Goal: Task Accomplishment & Management: Complete application form

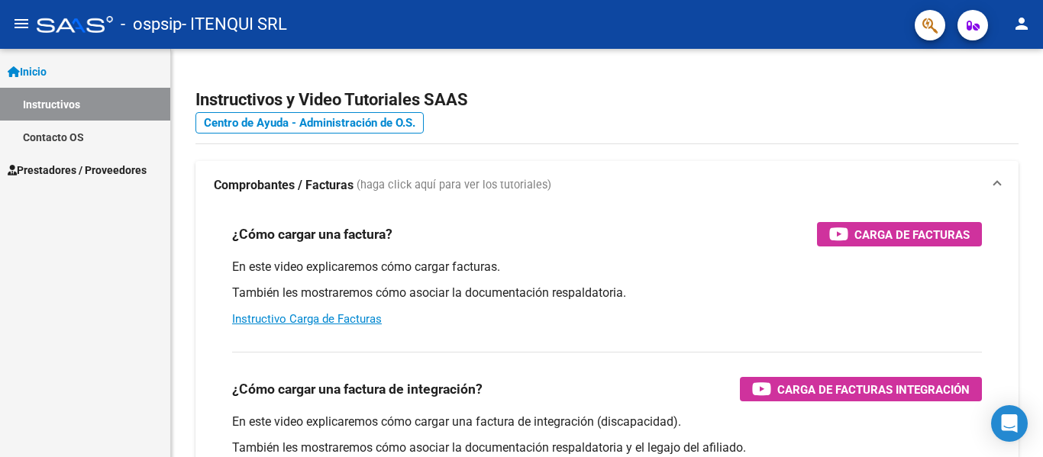
click at [48, 166] on span "Prestadores / Proveedores" at bounding box center [77, 170] width 139 height 17
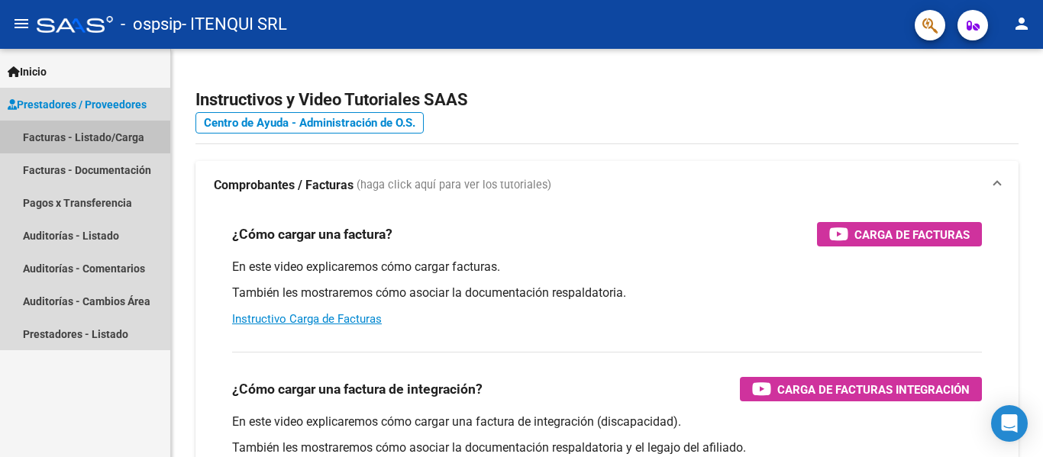
click at [37, 135] on link "Facturas - Listado/Carga" at bounding box center [85, 137] width 170 height 33
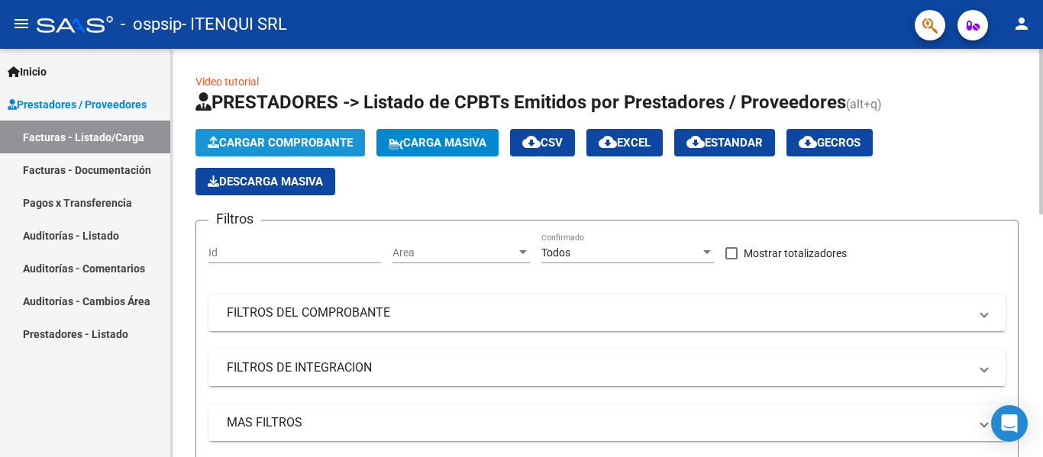
click at [260, 142] on span "Cargar Comprobante" at bounding box center [280, 143] width 145 height 14
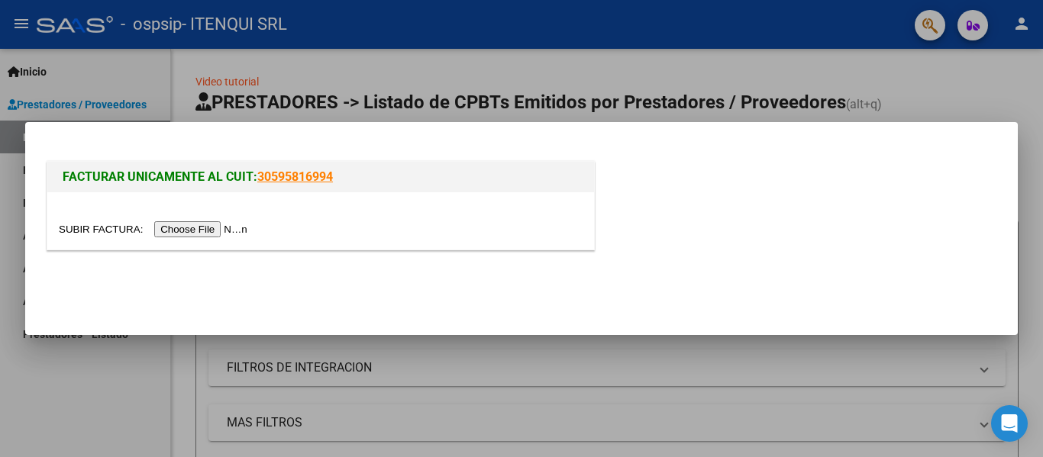
click at [225, 230] on input "file" at bounding box center [155, 229] width 193 height 16
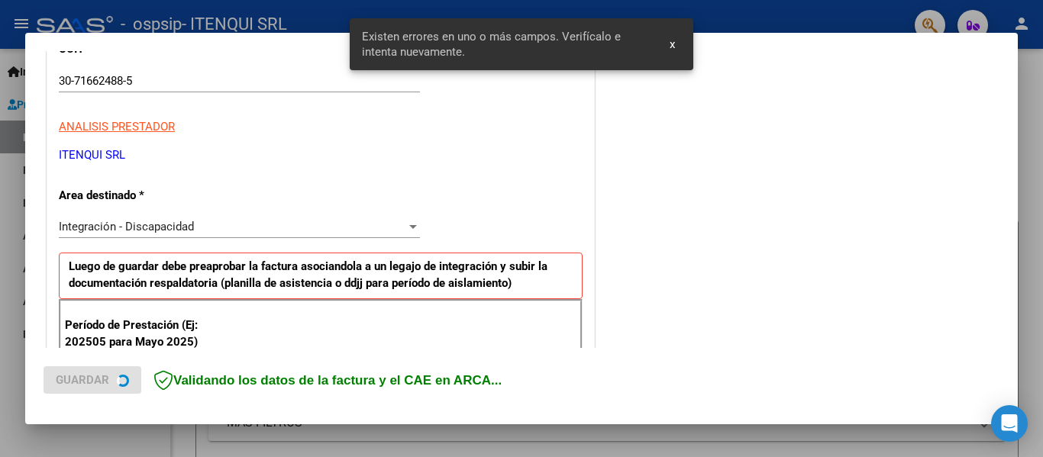
scroll to position [354, 0]
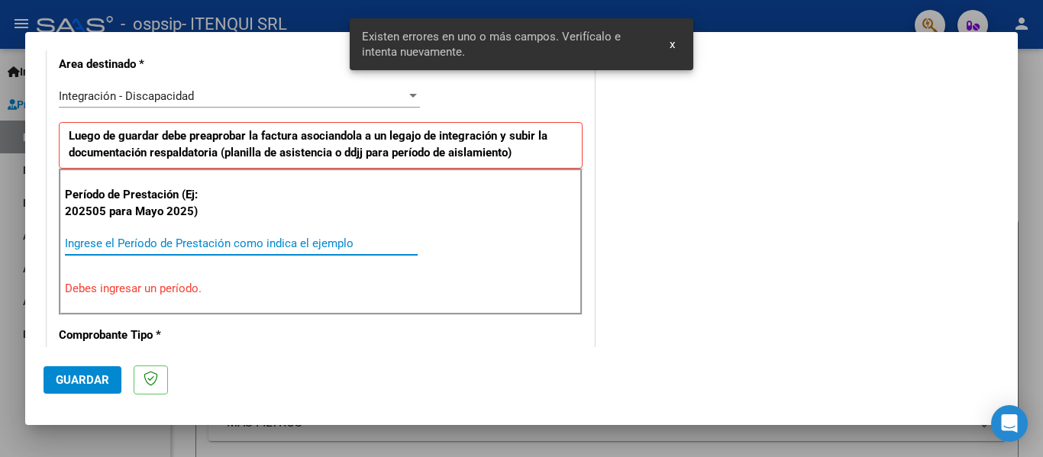
click at [144, 242] on input "Ingrese el Período de Prestación como indica el ejemplo" at bounding box center [241, 244] width 353 height 14
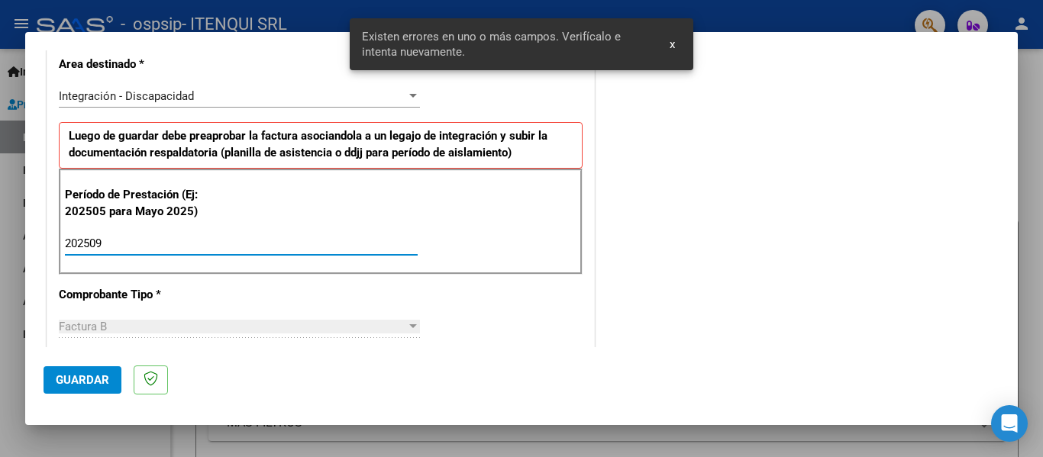
type input "202509"
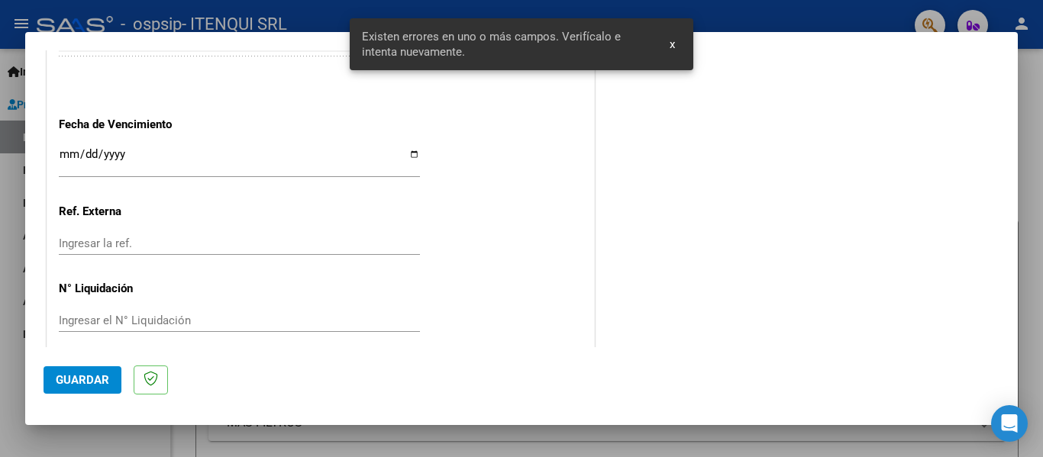
scroll to position [1033, 0]
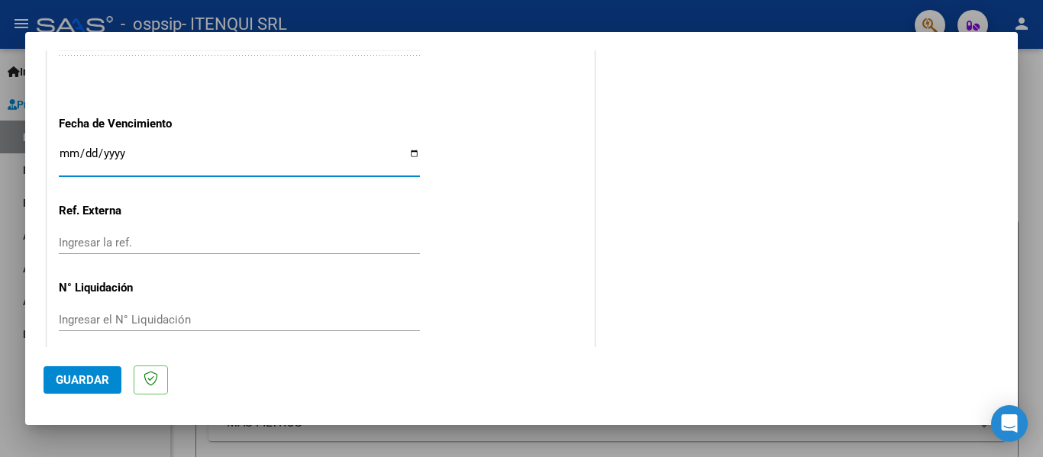
click at [409, 152] on input "Ingresar la fecha" at bounding box center [239, 159] width 361 height 24
type input "[DATE]"
click at [79, 372] on button "Guardar" at bounding box center [83, 380] width 78 height 27
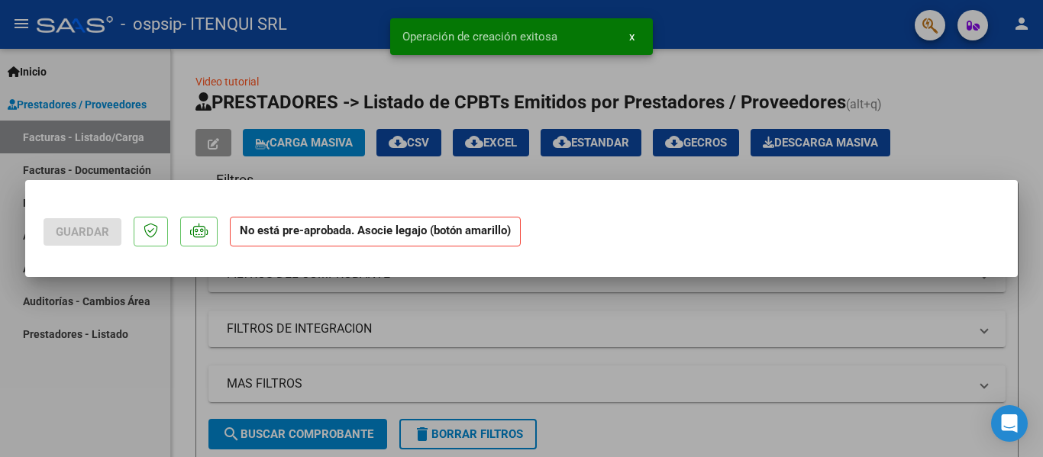
scroll to position [0, 0]
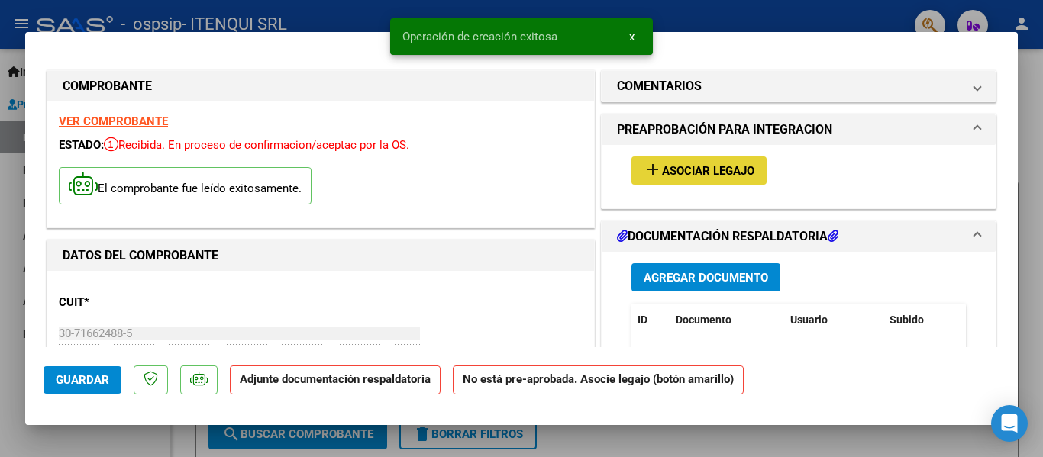
click at [708, 176] on span "Asociar Legajo" at bounding box center [708, 171] width 92 height 14
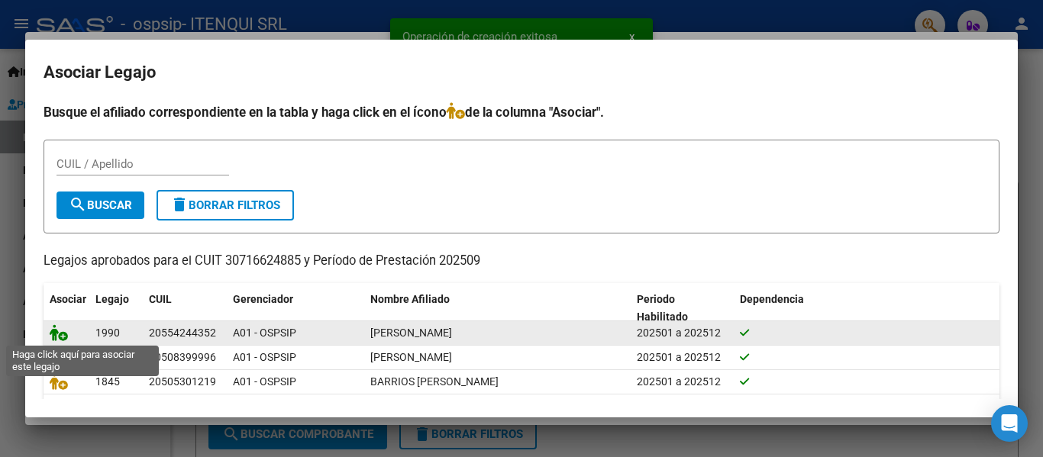
click at [53, 335] on icon at bounding box center [59, 333] width 18 height 17
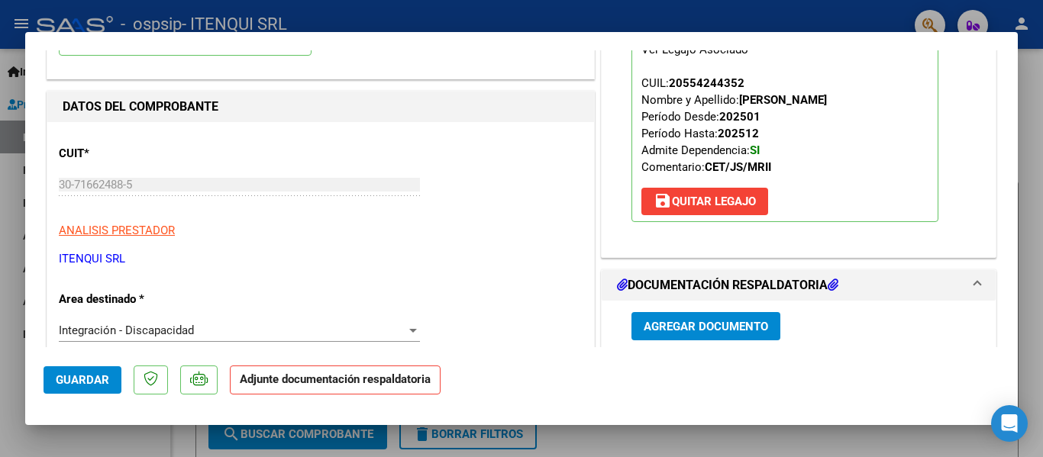
scroll to position [234, 0]
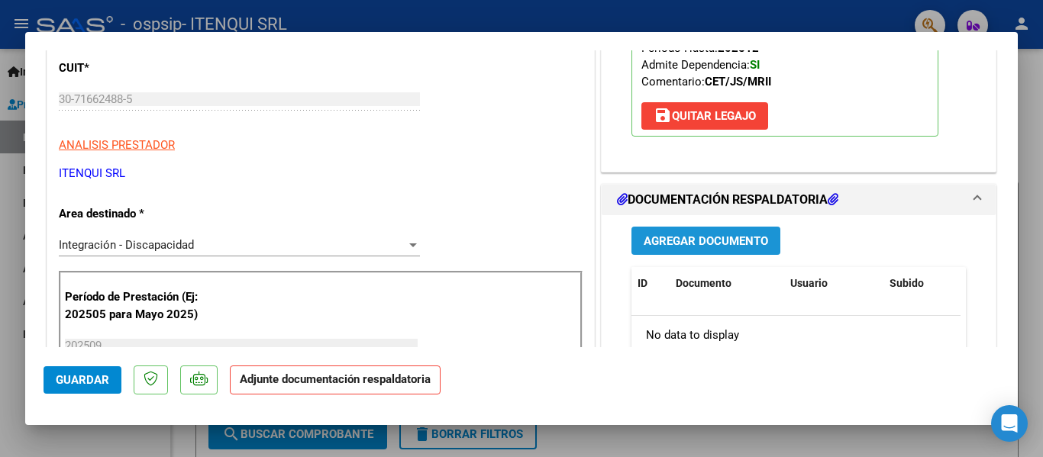
click at [715, 237] on span "Agregar Documento" at bounding box center [706, 241] width 124 height 14
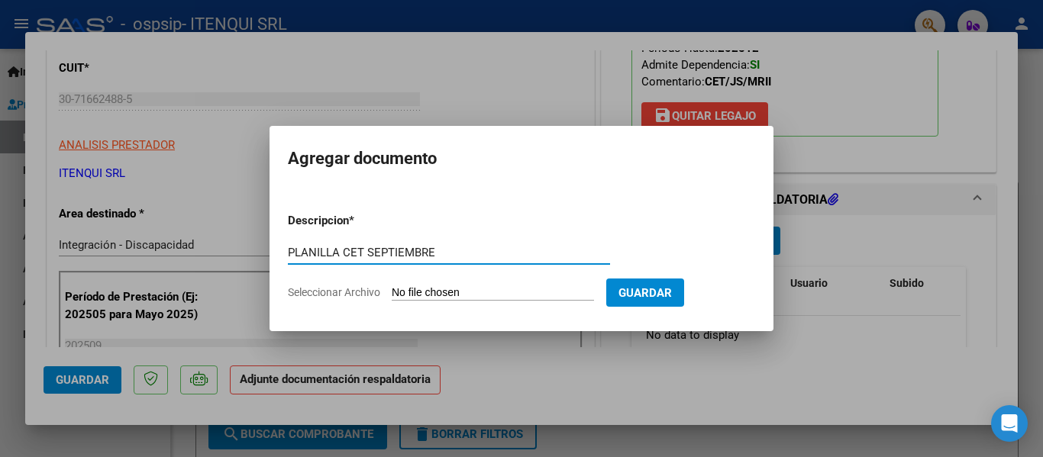
type input "PLANILLA CET SEPTIEMBRE"
click at [486, 296] on input "Seleccionar Archivo" at bounding box center [493, 293] width 202 height 15
type input "C:\fakepath\PLANILLA CET [DATE].pdf"
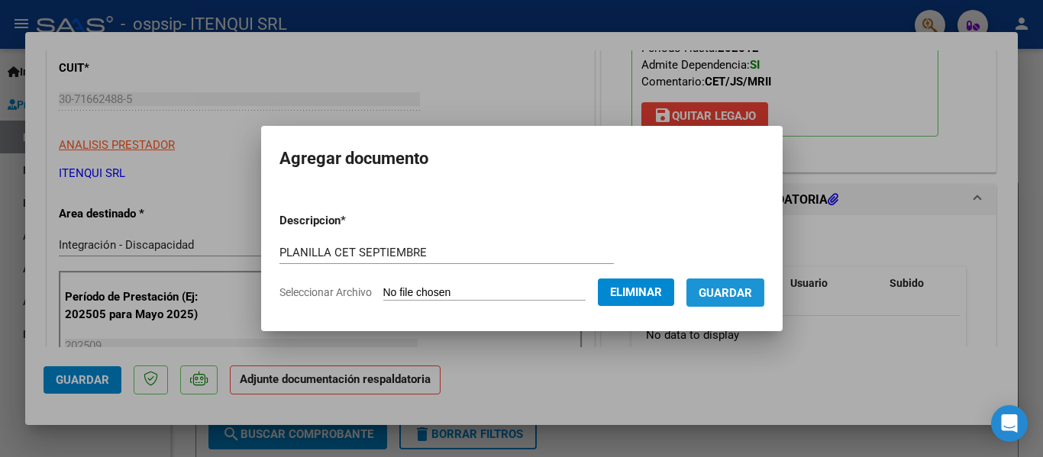
click at [752, 292] on span "Guardar" at bounding box center [725, 293] width 53 height 14
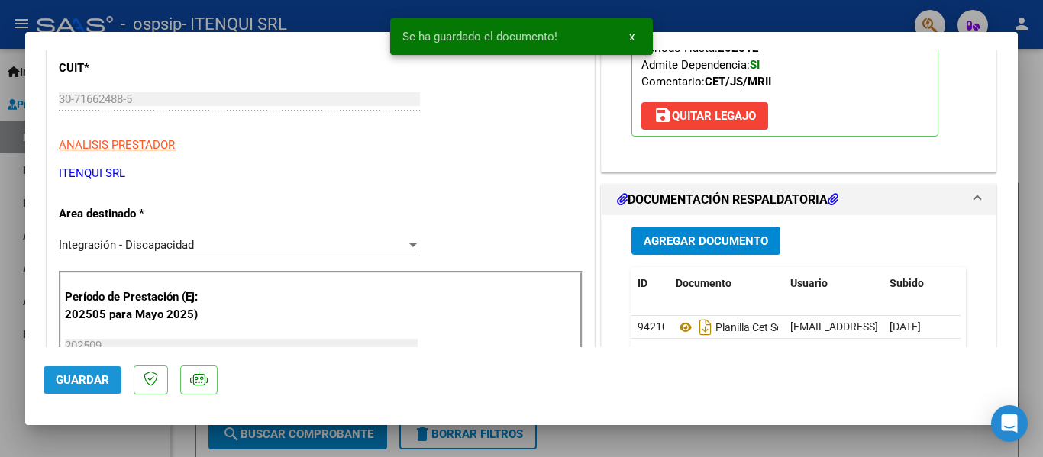
click at [88, 382] on span "Guardar" at bounding box center [82, 380] width 53 height 14
click at [103, 443] on div at bounding box center [521, 228] width 1043 height 457
type input "$ 0,00"
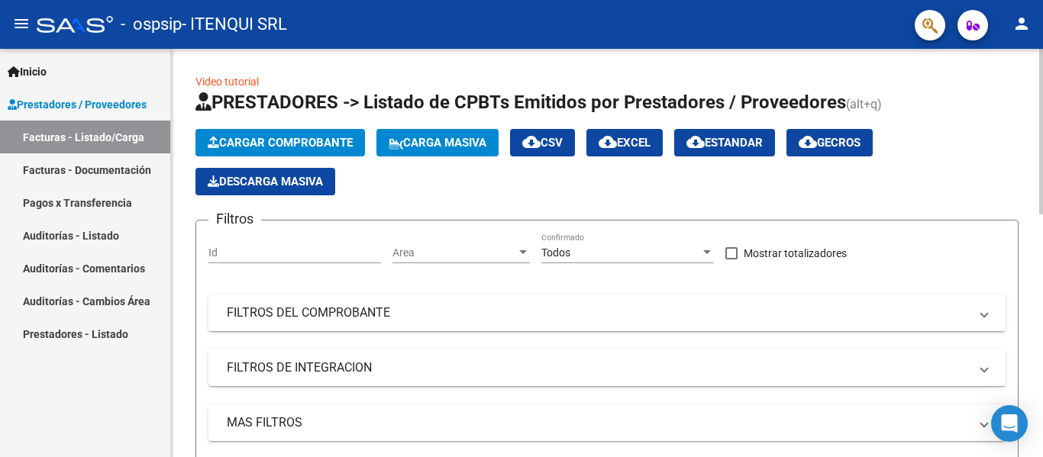
click at [261, 141] on span "Cargar Comprobante" at bounding box center [280, 143] width 145 height 14
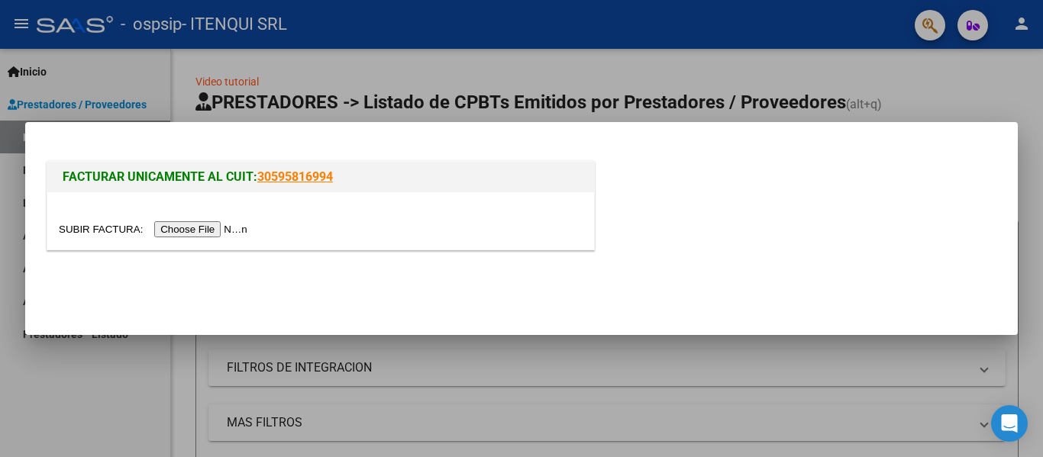
click at [212, 229] on input "file" at bounding box center [155, 229] width 193 height 16
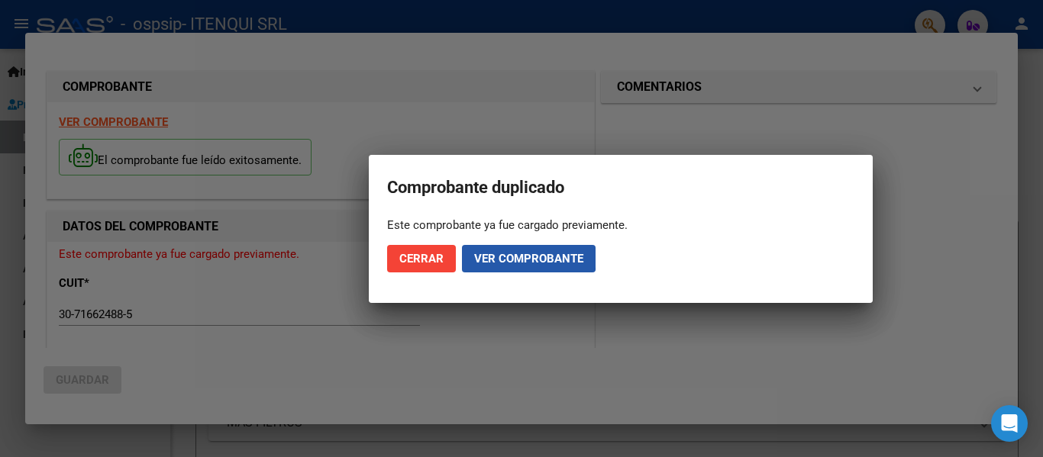
click at [496, 255] on span "Ver comprobante" at bounding box center [528, 259] width 109 height 14
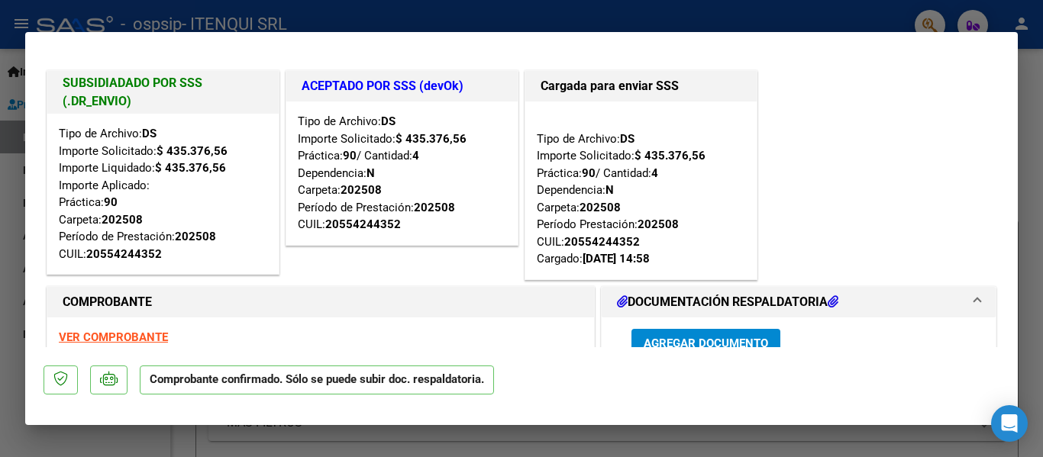
click at [857, 20] on div at bounding box center [521, 228] width 1043 height 457
type input "$ 0,00"
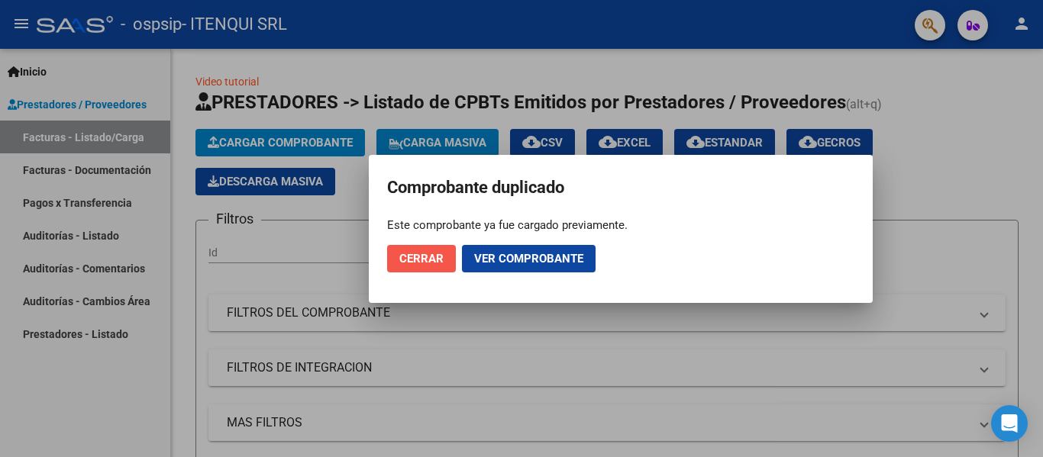
click at [425, 260] on span "Cerrar" at bounding box center [421, 259] width 44 height 14
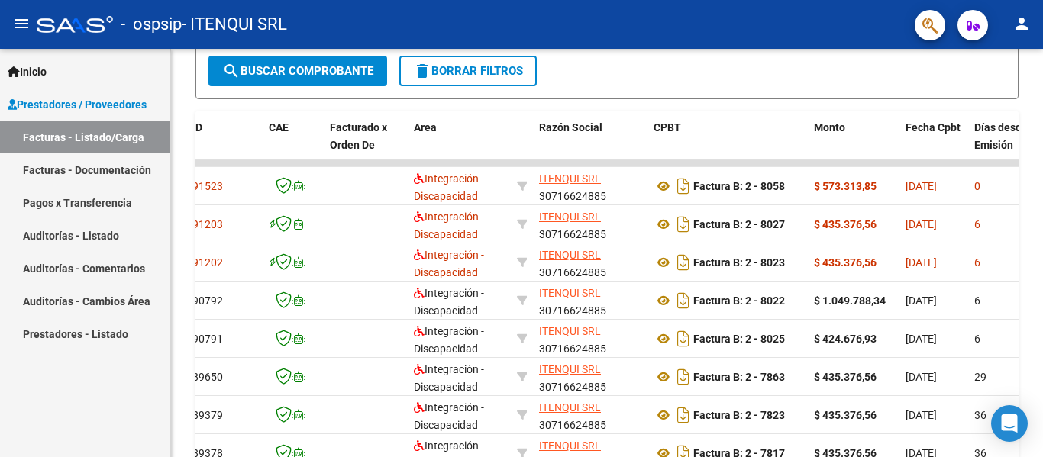
scroll to position [0, 85]
